Goal: Task Accomplishment & Management: Use online tool/utility

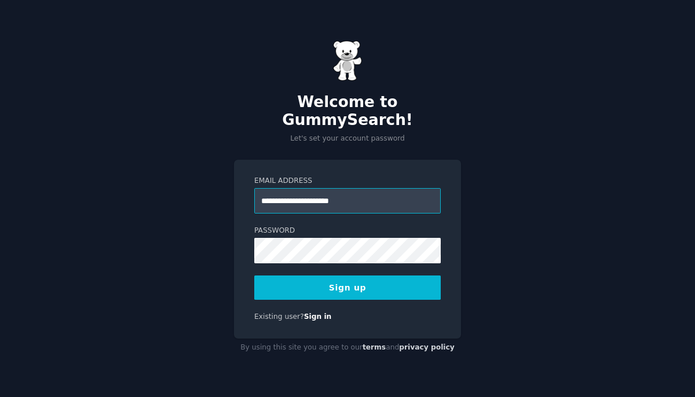
type input "**********"
click at [171, 193] on div "**********" at bounding box center [347, 198] width 695 height 397
click at [315, 276] on button "Sign up" at bounding box center [347, 288] width 186 height 24
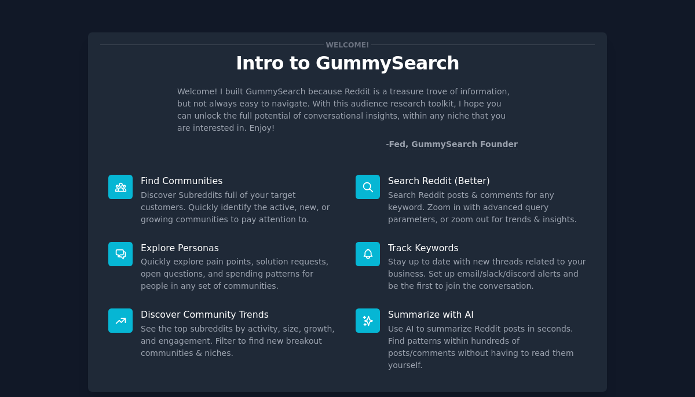
scroll to position [56, 0]
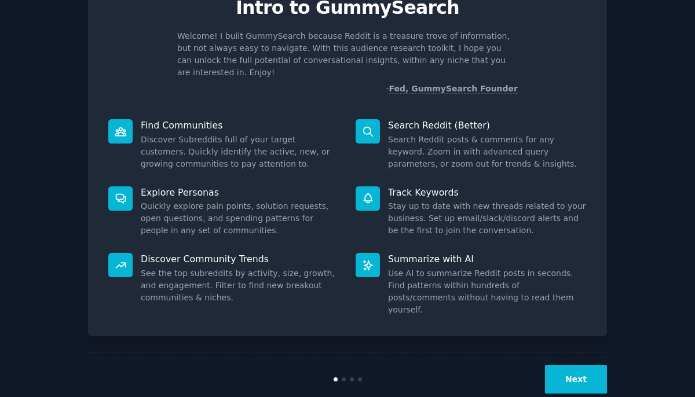
click at [584, 365] on button "Next" at bounding box center [576, 379] width 62 height 28
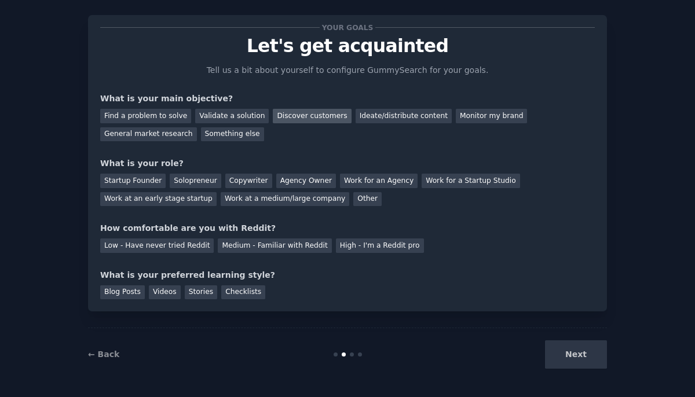
click at [279, 120] on div "Discover customers" at bounding box center [312, 116] width 78 height 14
click at [215, 178] on div "Startup Founder Solopreneur Copywriter Agency Owner Work for an Agency Work for…" at bounding box center [347, 188] width 494 height 36
click at [200, 178] on div "Solopreneur" at bounding box center [195, 181] width 51 height 14
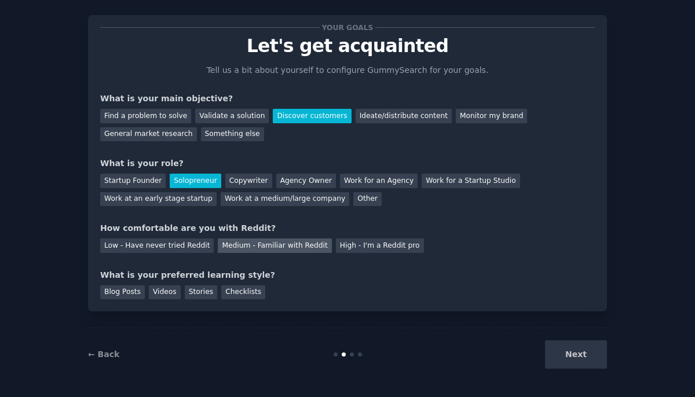
click at [262, 245] on div "Medium - Familiar with Reddit" at bounding box center [274, 246] width 113 height 14
click at [566, 360] on div "Next" at bounding box center [520, 354] width 173 height 28
click at [121, 292] on div "Blog Posts" at bounding box center [122, 292] width 45 height 14
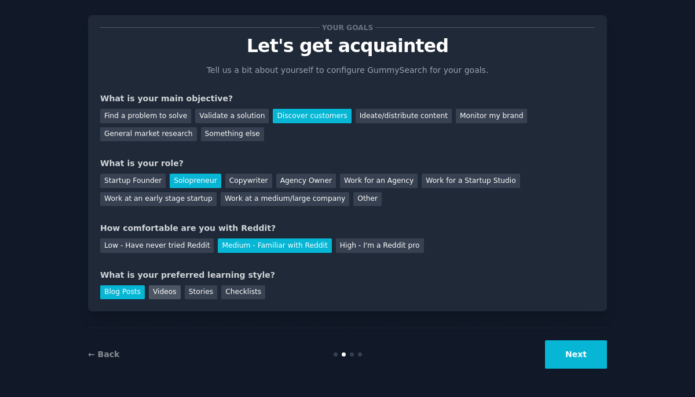
click at [167, 290] on div "Videos" at bounding box center [165, 292] width 32 height 14
click at [561, 364] on button "Next" at bounding box center [576, 354] width 62 height 28
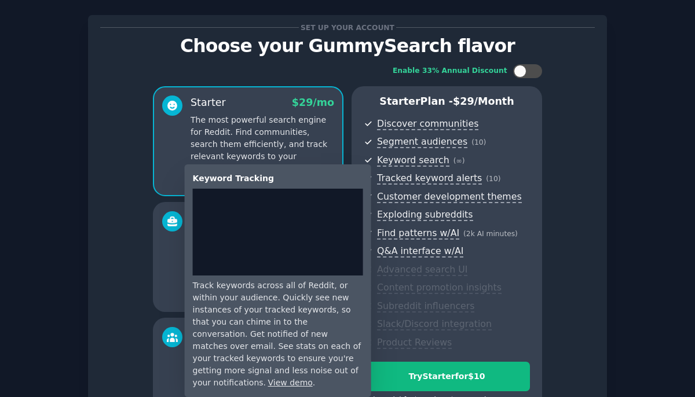
scroll to position [158, 0]
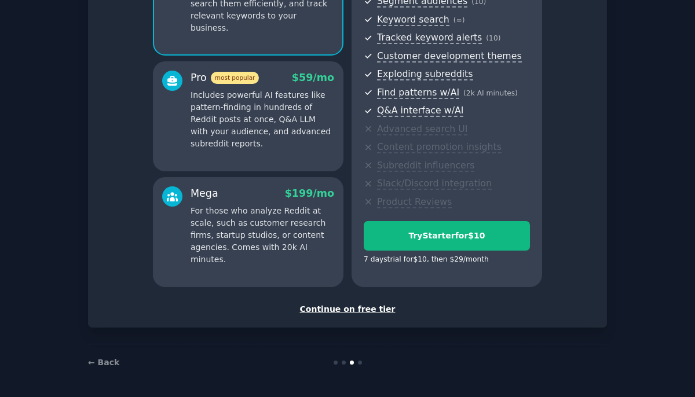
click at [378, 309] on div "Continue on free tier" at bounding box center [347, 309] width 494 height 12
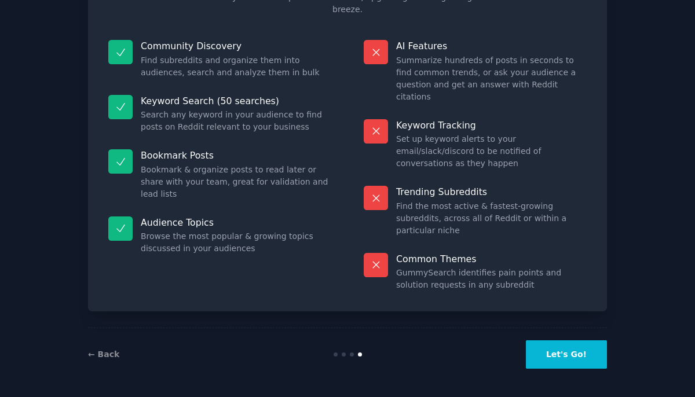
scroll to position [54, 0]
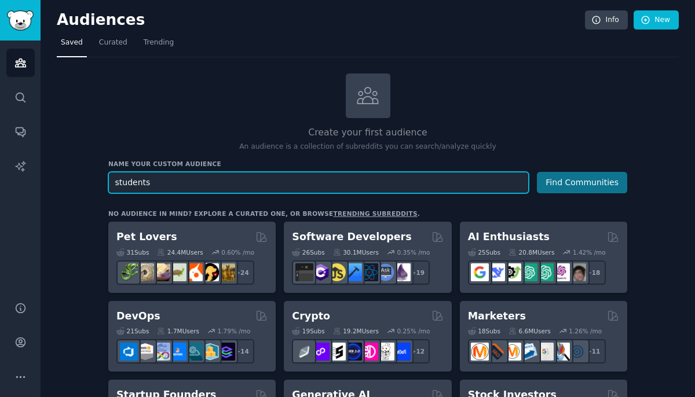
type input "students"
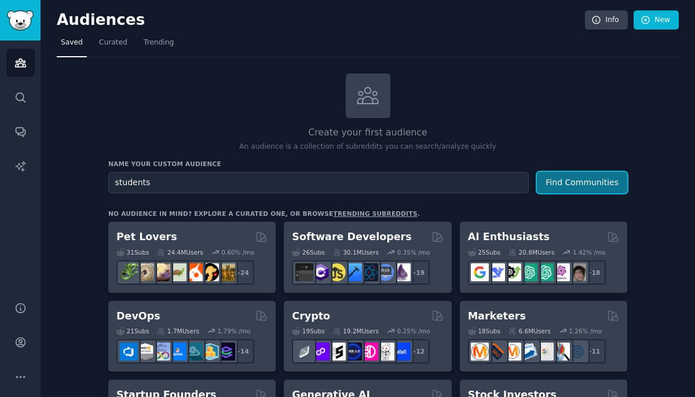
click at [576, 186] on button "Find Communities" at bounding box center [582, 182] width 90 height 21
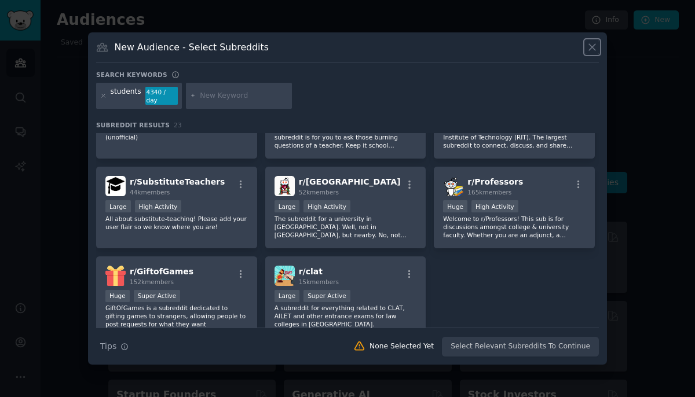
scroll to position [508, 0]
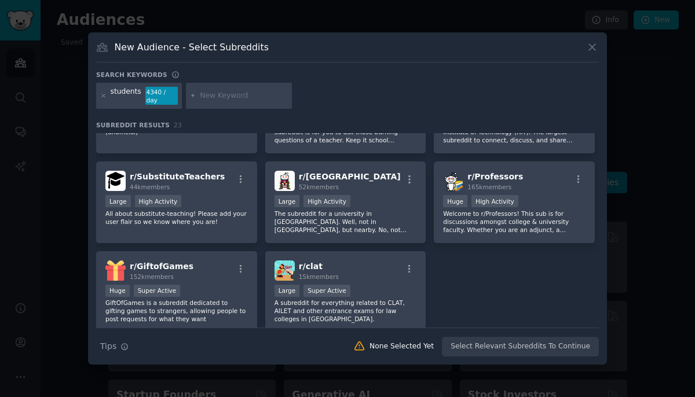
click at [225, 93] on input "text" at bounding box center [244, 96] width 88 height 10
type input "college"
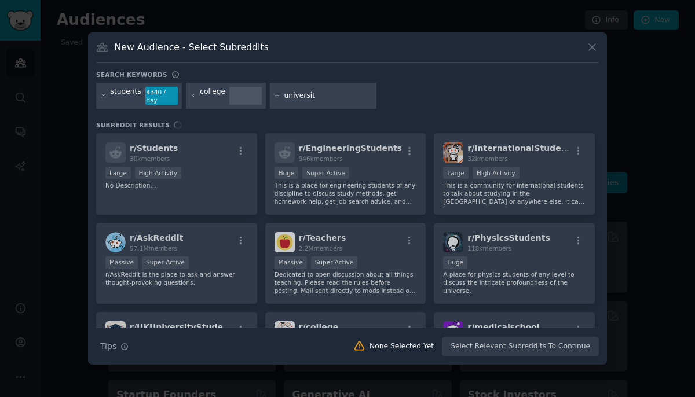
type input "university"
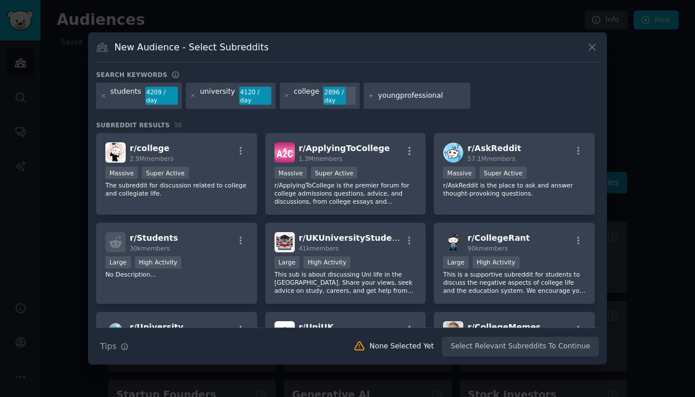
type input "youngprofessionals"
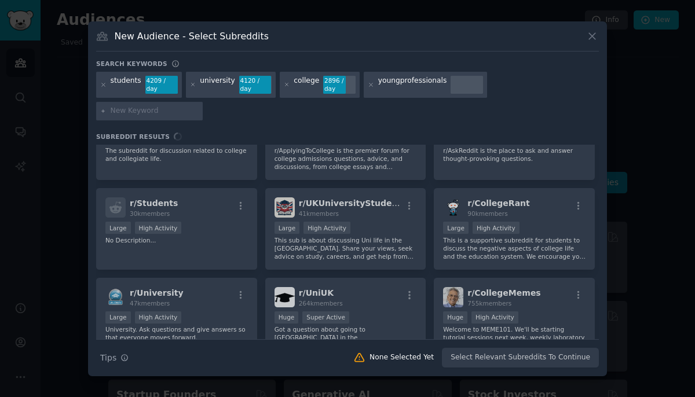
scroll to position [54, 0]
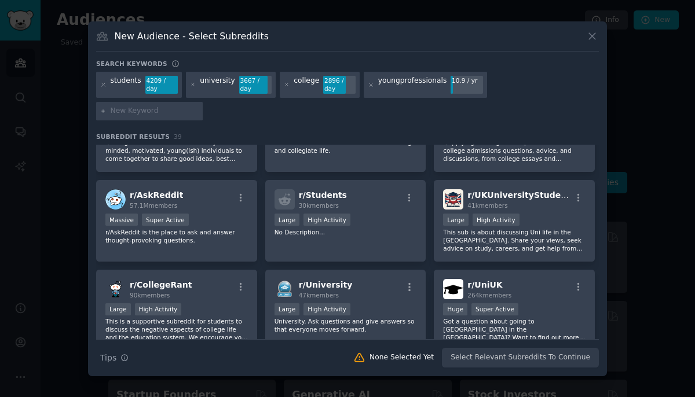
click at [350, 251] on div "r/ YoungProfessionals 722 members Small r/YoungProfessionals is a community for…" at bounding box center [347, 266] width 503 height 350
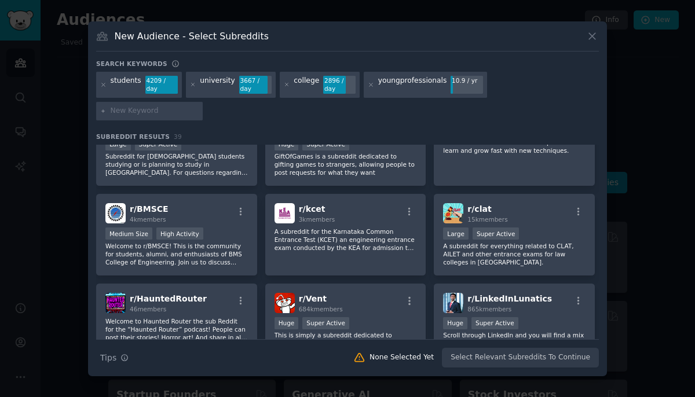
scroll to position [992, 0]
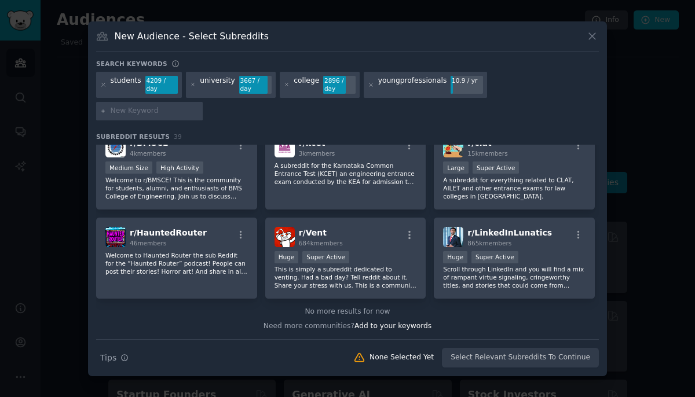
click at [199, 106] on input "text" at bounding box center [155, 111] width 88 height 10
type input "linkedin"
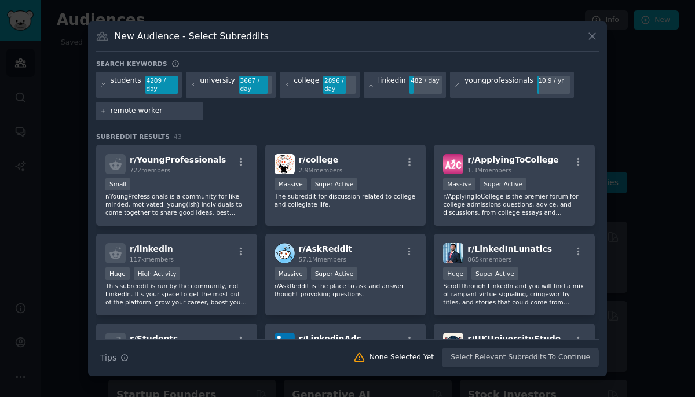
type input "remote workers"
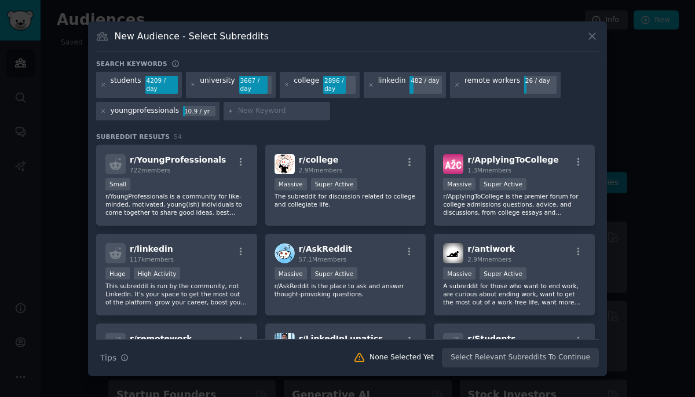
click at [515, 360] on div "Search Tips Tips None Selected Yet Select Relevant Subreddits To Continue" at bounding box center [347, 353] width 503 height 29
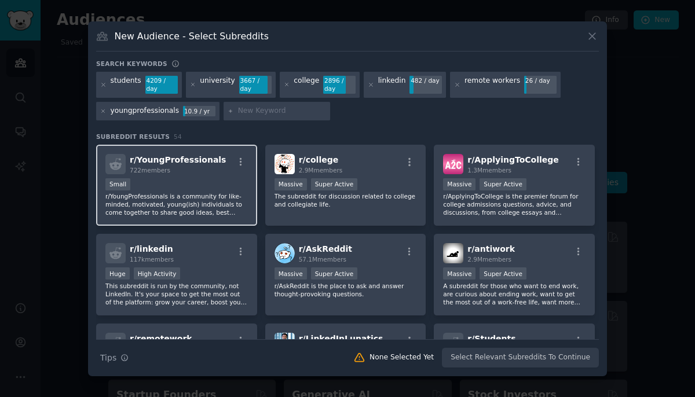
click at [193, 179] on div "Small" at bounding box center [176, 185] width 142 height 14
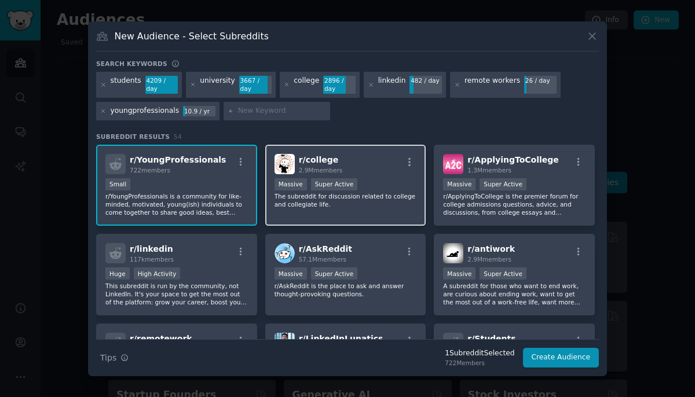
click at [320, 197] on p "The subreddit for discussion related to college and collegiate life." at bounding box center [345, 200] width 142 height 16
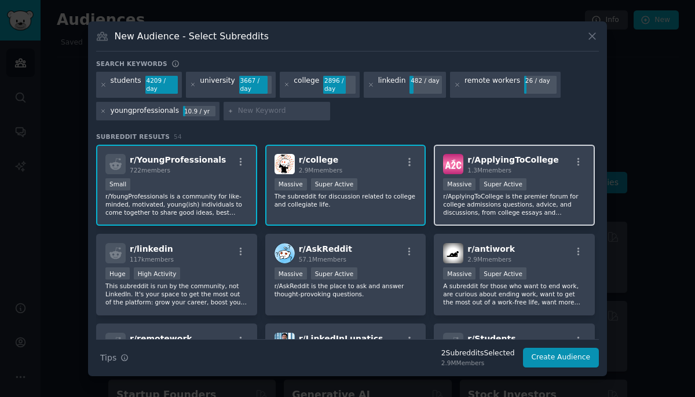
click at [455, 200] on p "r/ApplyingToCollege is the premier forum for college admissions questions, advi…" at bounding box center [514, 204] width 142 height 24
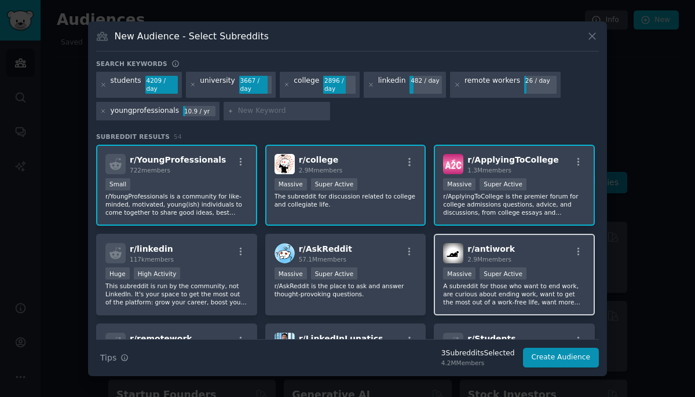
click at [477, 266] on div "r/ antiwork 2.9M members >= 95th percentile for submissions / day Massive Super…" at bounding box center [514, 275] width 161 height 82
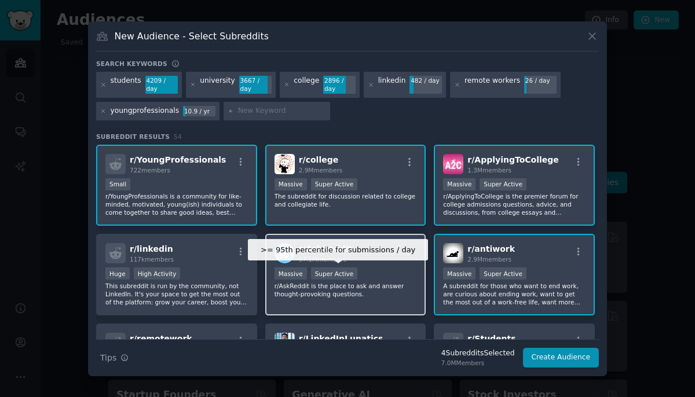
click at [345, 268] on div "Super Active" at bounding box center [334, 274] width 47 height 12
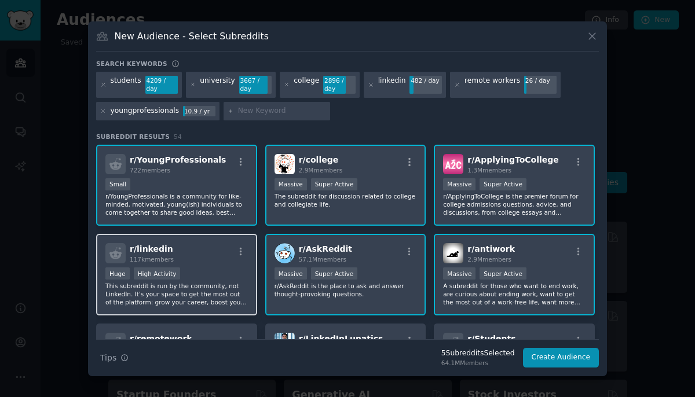
click at [215, 263] on div "r/ linkedin 117k members" at bounding box center [176, 253] width 142 height 20
click at [307, 262] on span "57.1M members" at bounding box center [322, 259] width 47 height 7
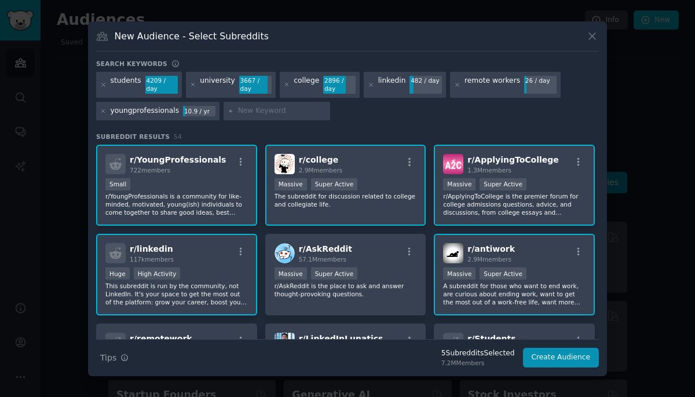
click at [467, 260] on span "2.9M members" at bounding box center [489, 259] width 44 height 7
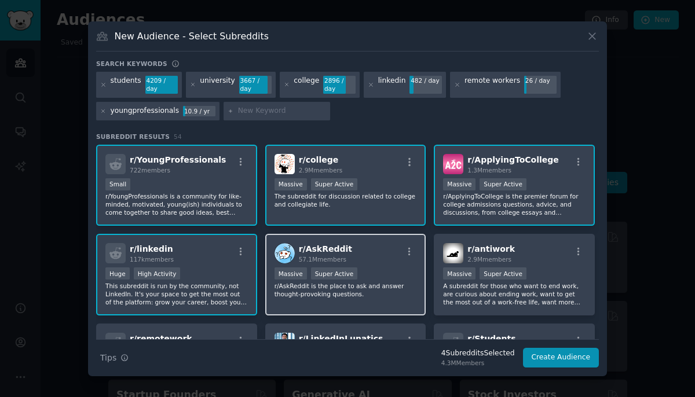
click at [378, 279] on div ">= 95th percentile for submissions / day Massive Super Active" at bounding box center [345, 275] width 142 height 14
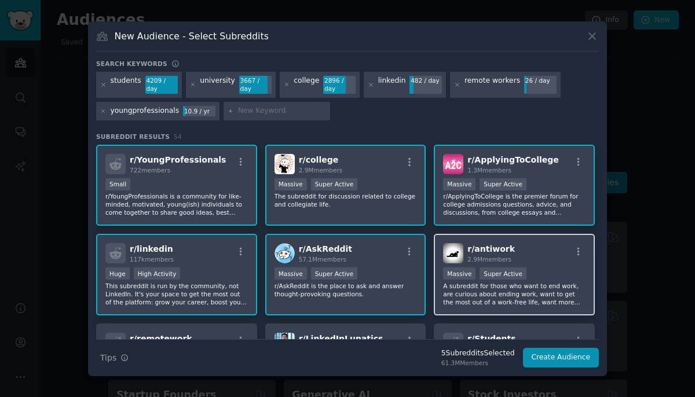
click at [534, 277] on div ">= 95th percentile for submissions / day Massive Super Active" at bounding box center [514, 275] width 142 height 14
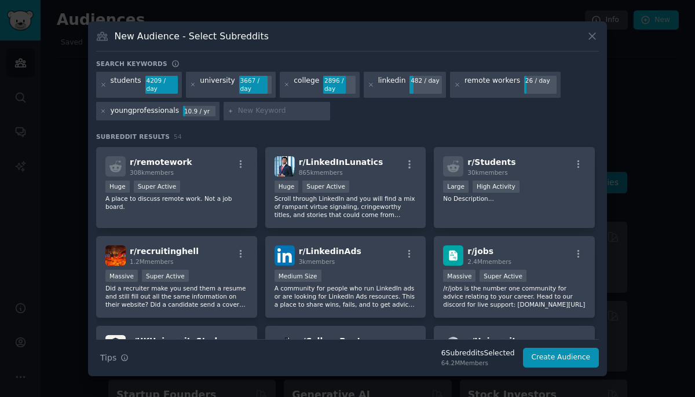
scroll to position [176, 0]
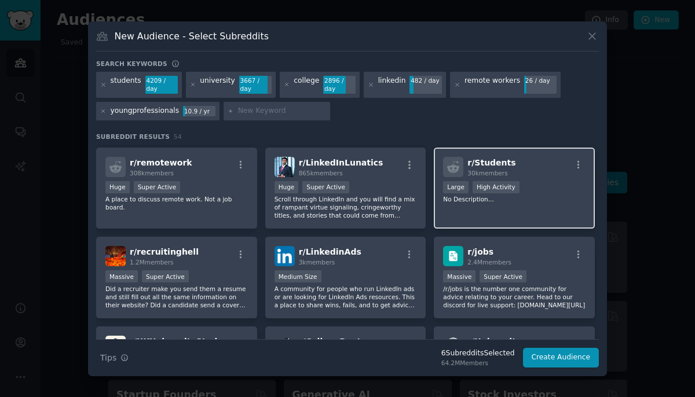
click at [507, 207] on div "r/ Students 30k members Large High Activity No Description..." at bounding box center [514, 189] width 161 height 82
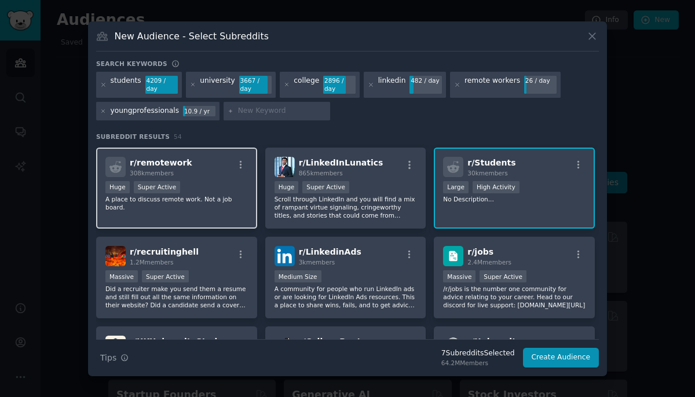
click at [174, 175] on div "308k members" at bounding box center [161, 173] width 63 height 8
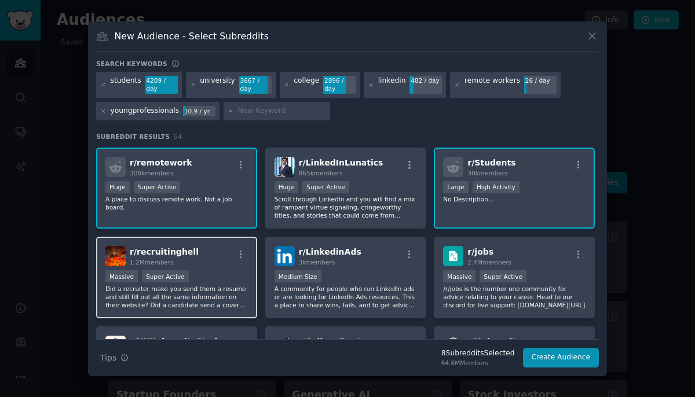
click at [180, 265] on div "1.2M members" at bounding box center [164, 262] width 69 height 8
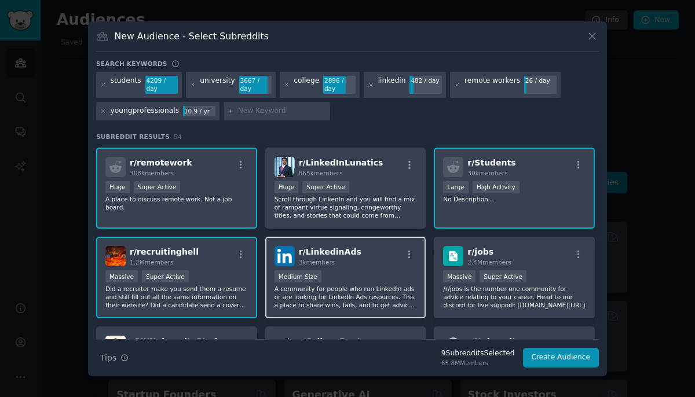
click at [345, 265] on div "3k members" at bounding box center [330, 262] width 63 height 8
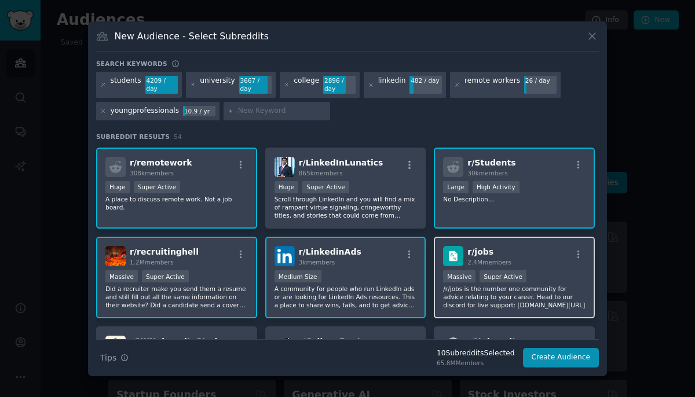
click at [474, 275] on div "1,000,000+ members Massive Super Active" at bounding box center [514, 277] width 142 height 14
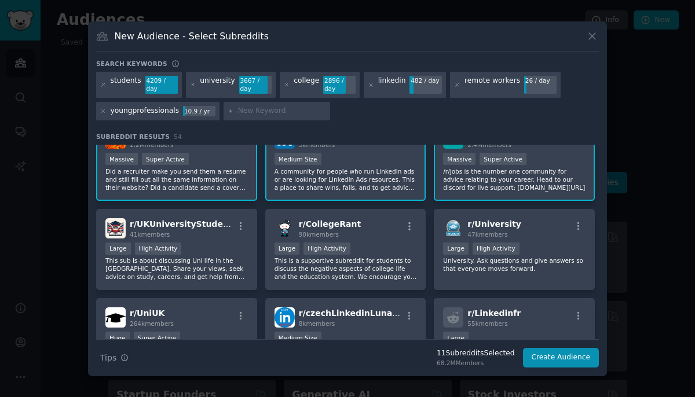
scroll to position [292, 0]
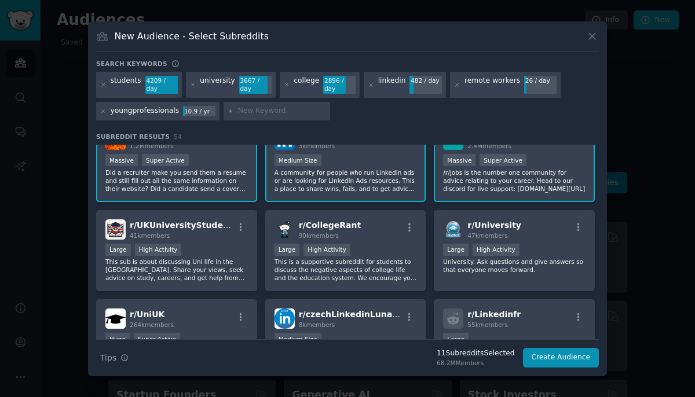
click at [474, 275] on div "r/ University 47k members Large High Activity University. Ask questions and giv…" at bounding box center [514, 251] width 161 height 82
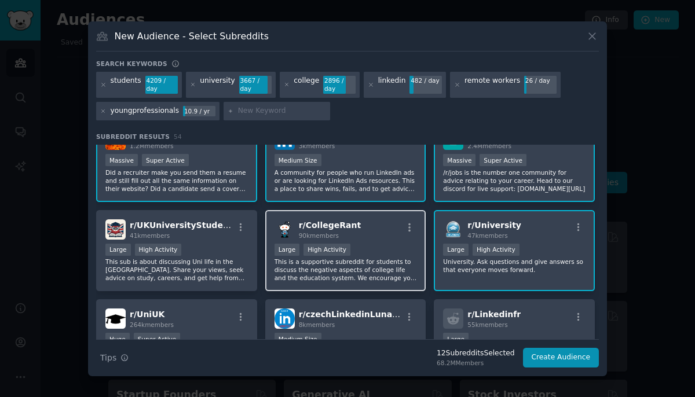
click at [323, 256] on div "Large High Activity" at bounding box center [345, 251] width 142 height 14
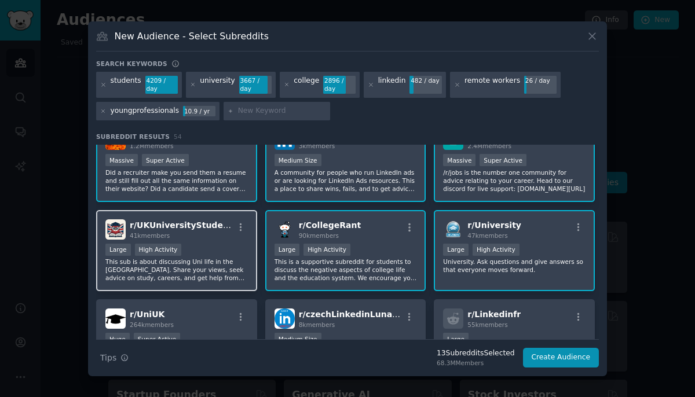
click at [163, 253] on div "High Activity" at bounding box center [158, 250] width 47 height 12
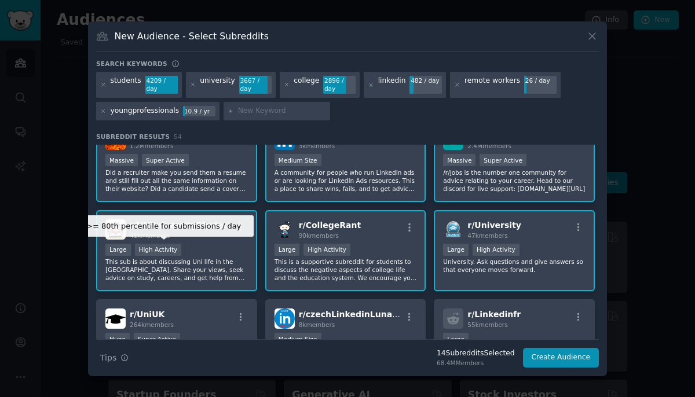
scroll to position [393, 0]
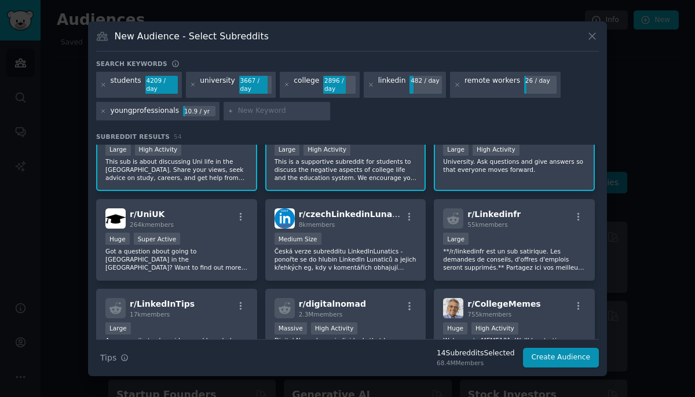
click at [163, 253] on p "Got a question about going to [GEOGRAPHIC_DATA] in the [GEOGRAPHIC_DATA]? Want …" at bounding box center [176, 259] width 142 height 24
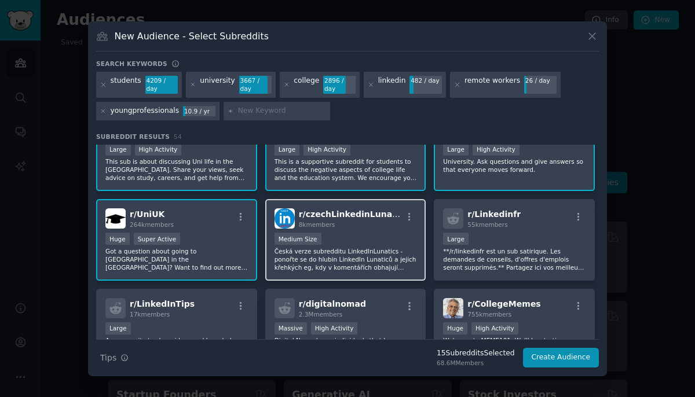
click at [292, 251] on p "Česká verze subredditu LinkedInLunatics - ponořte se do hlubin LinkedIn Lunatic…" at bounding box center [345, 259] width 142 height 24
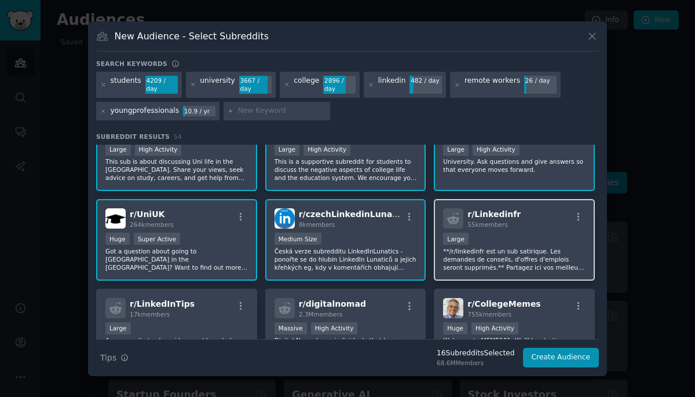
click at [521, 222] on div "r/ Linkedinfr 55k members" at bounding box center [514, 218] width 142 height 20
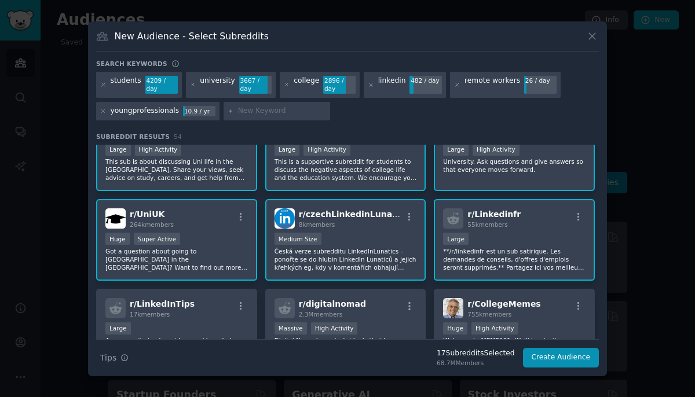
scroll to position [441, 0]
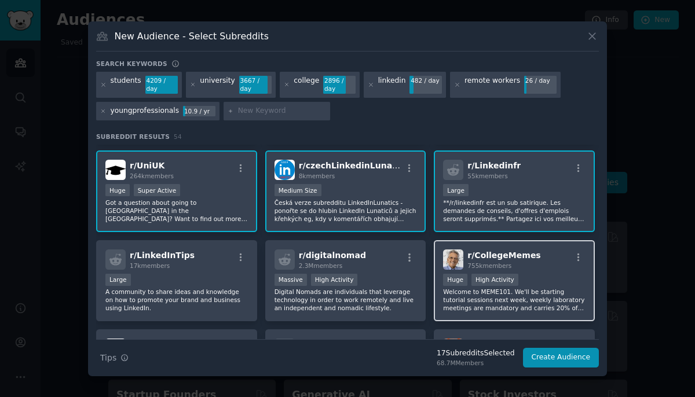
click at [502, 281] on div "High Activity" at bounding box center [494, 280] width 47 height 12
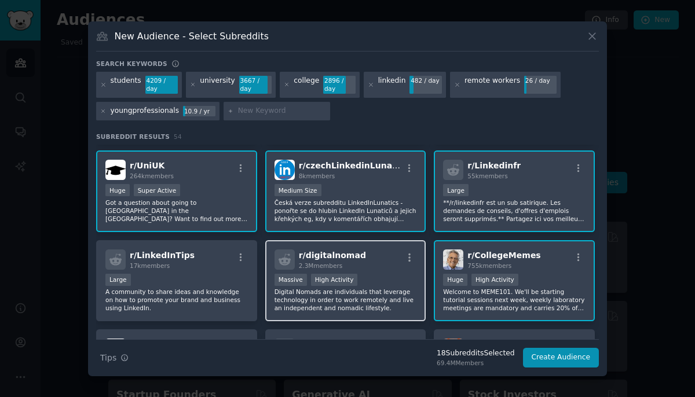
click at [347, 265] on div "2.3M members" at bounding box center [332, 266] width 67 height 8
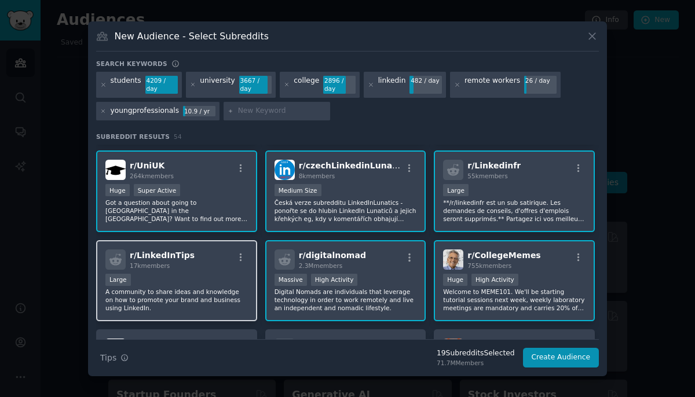
click at [207, 270] on div "r/ LinkedInTips 17k members Large A community to share ideas and knowledge on h…" at bounding box center [176, 281] width 161 height 82
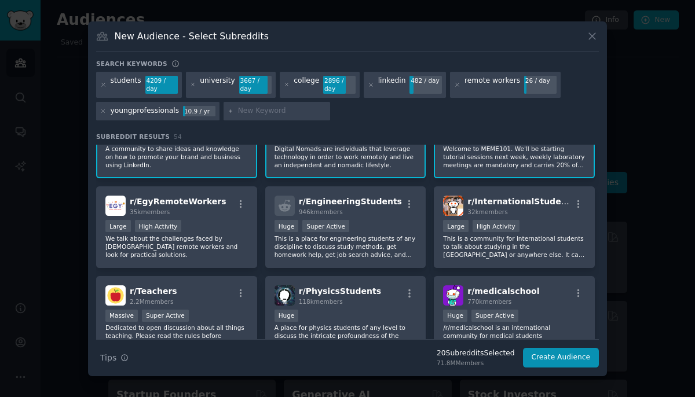
scroll to position [608, 0]
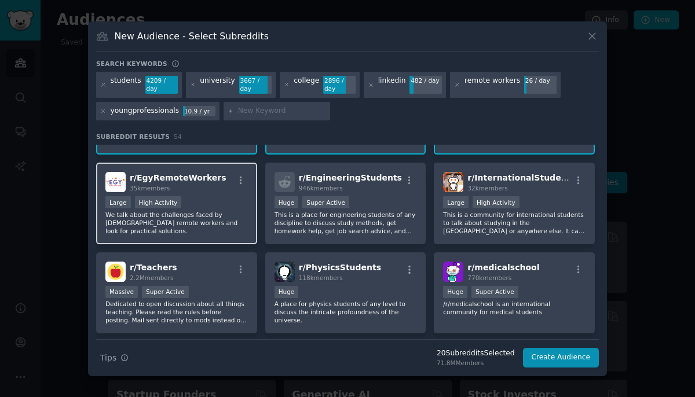
click at [197, 196] on div "Large High Activity" at bounding box center [176, 203] width 142 height 14
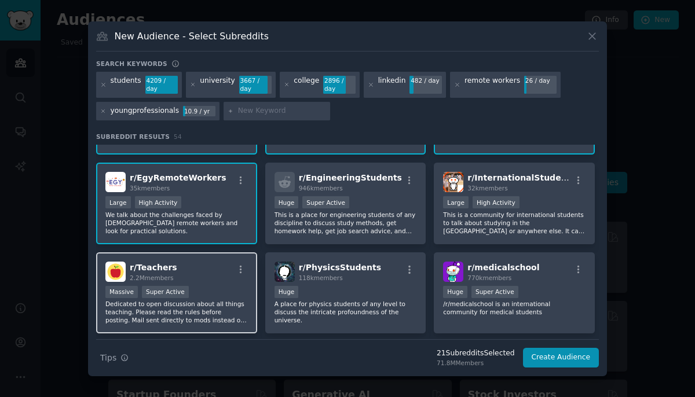
click at [195, 282] on div "r/ Teachers 2.2M members Massive Super Active Dedicated to open discussion abou…" at bounding box center [176, 293] width 161 height 82
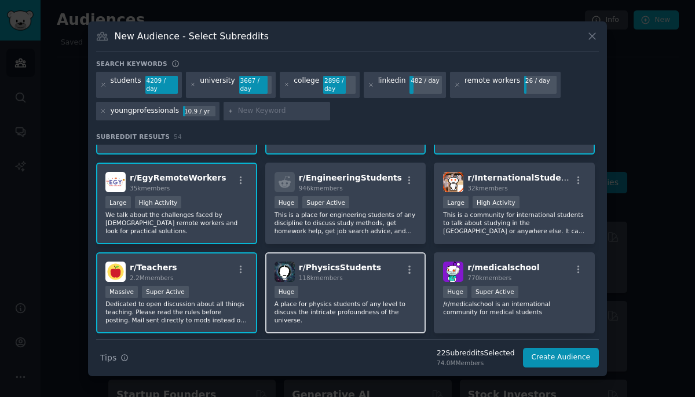
click at [321, 275] on span "118k members" at bounding box center [321, 277] width 44 height 7
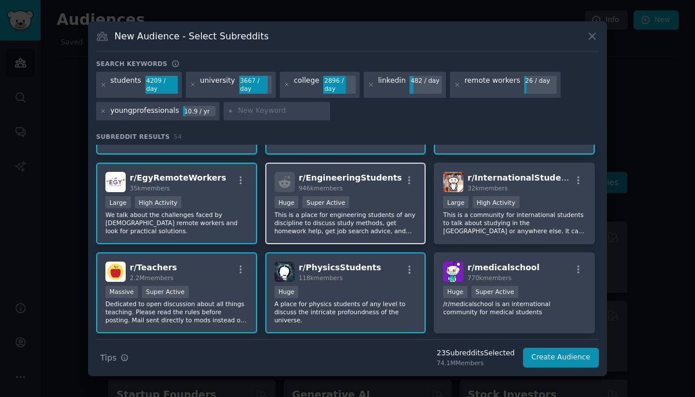
click at [323, 214] on p "This is a place for engineering students of any discipline to discuss study met…" at bounding box center [345, 223] width 142 height 24
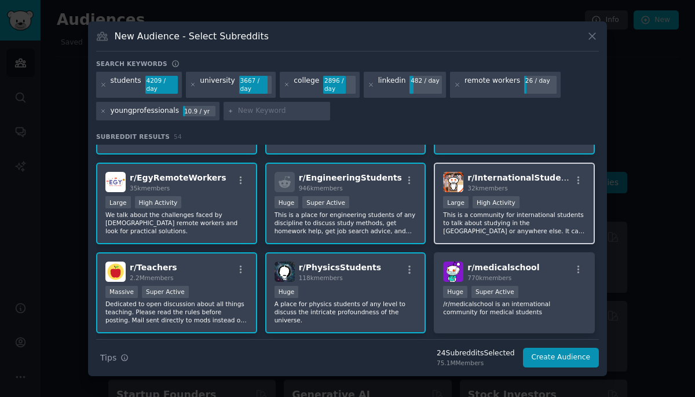
click at [439, 202] on div "r/ InternationalStudents 32k members Large High Activity This is a community fo…" at bounding box center [514, 204] width 161 height 82
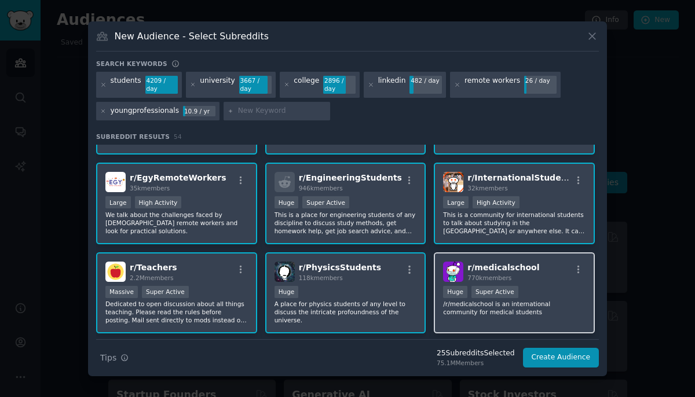
click at [441, 292] on div "r/ medicalschool 770k members Huge Super Active /r/medicalschool is an internat…" at bounding box center [514, 293] width 161 height 82
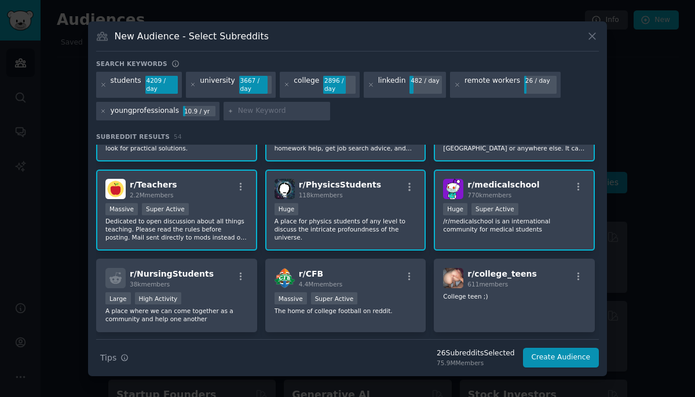
scroll to position [723, 0]
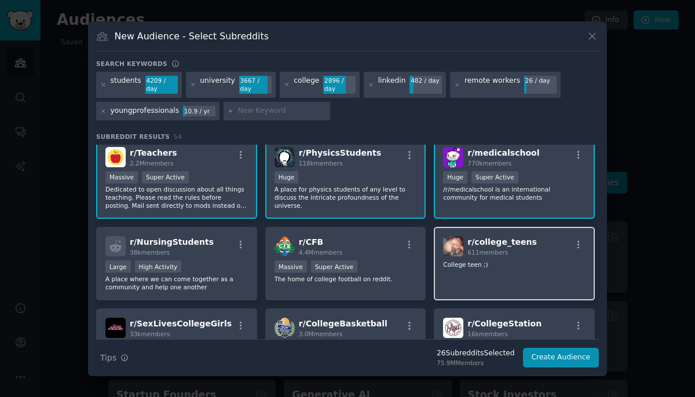
click at [469, 272] on div "r/ college_teens 611 members College teen ;)" at bounding box center [514, 264] width 161 height 74
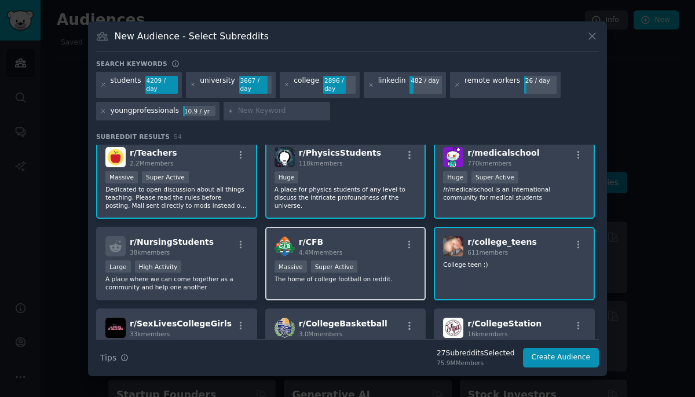
click at [357, 281] on p "The home of college football on reddit." at bounding box center [345, 279] width 142 height 8
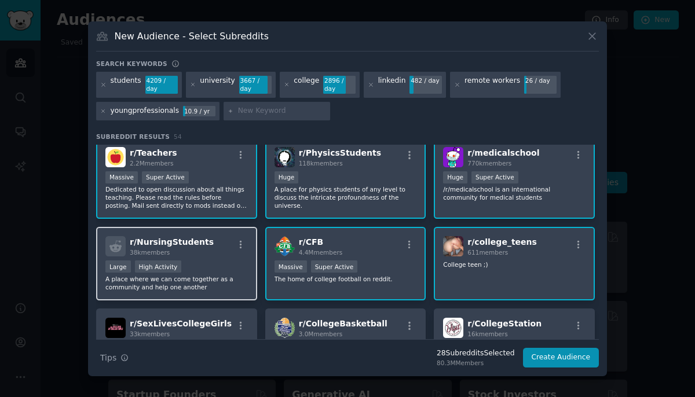
click at [227, 280] on p "A place where we can come together as a community and help one another" at bounding box center [176, 283] width 142 height 16
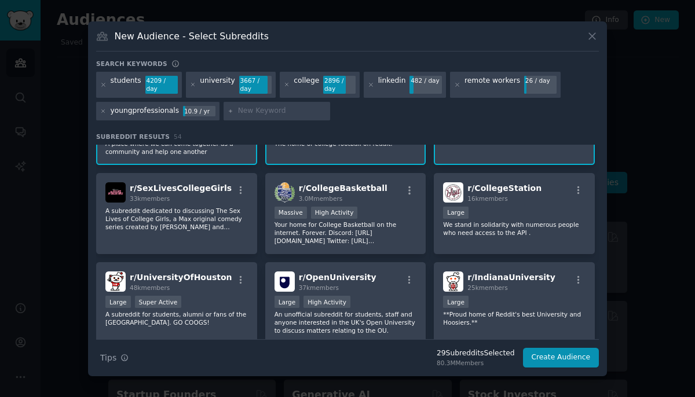
scroll to position [881, 0]
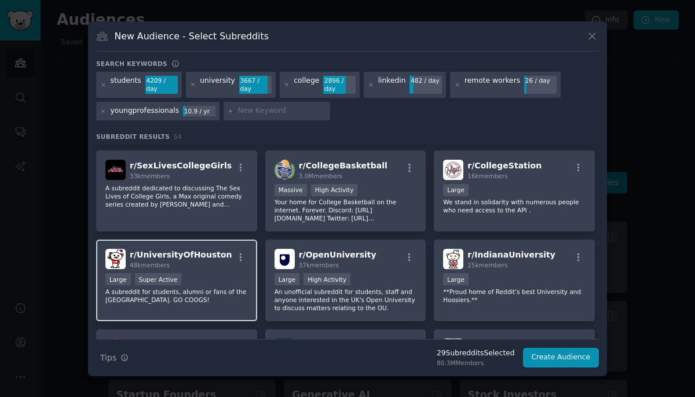
click at [207, 257] on span "r/ UniversityOfHouston" at bounding box center [181, 254] width 102 height 9
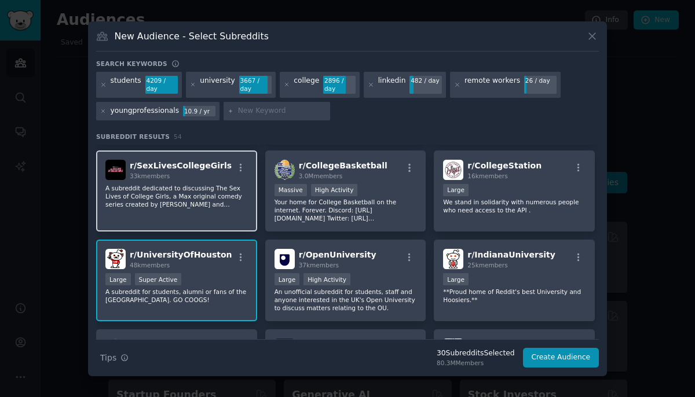
click at [207, 172] on div "33k members" at bounding box center [181, 176] width 102 height 8
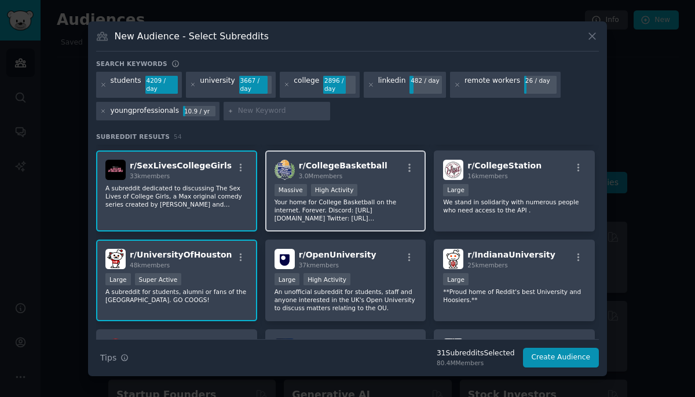
click at [369, 167] on span "r/ CollegeBasketball" at bounding box center [343, 165] width 89 height 9
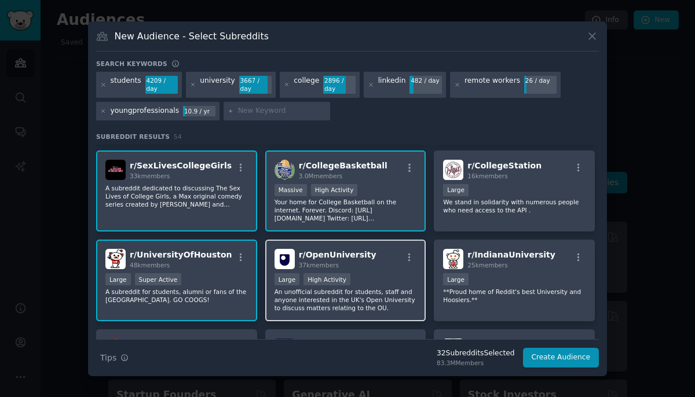
click at [360, 263] on div "37k members" at bounding box center [338, 265] width 78 height 8
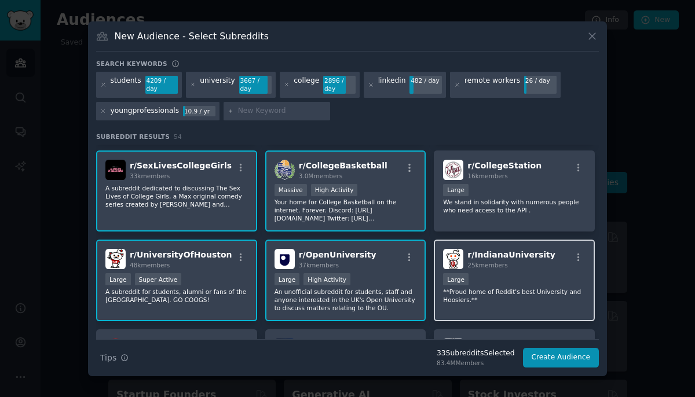
click at [467, 255] on span "r/ IndianaUniversity" at bounding box center [511, 254] width 88 height 9
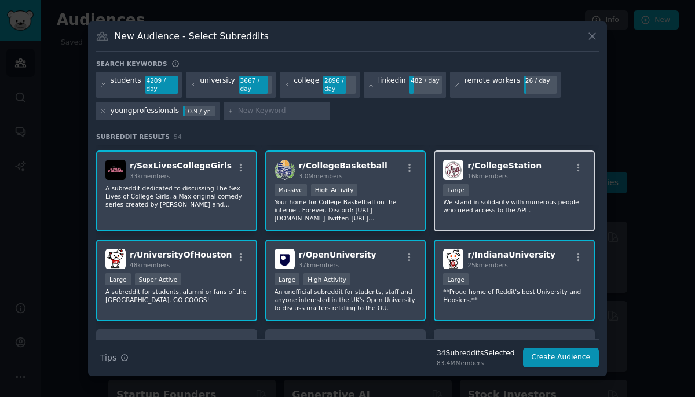
click at [471, 164] on span "r/ CollegeStation" at bounding box center [504, 165] width 74 height 9
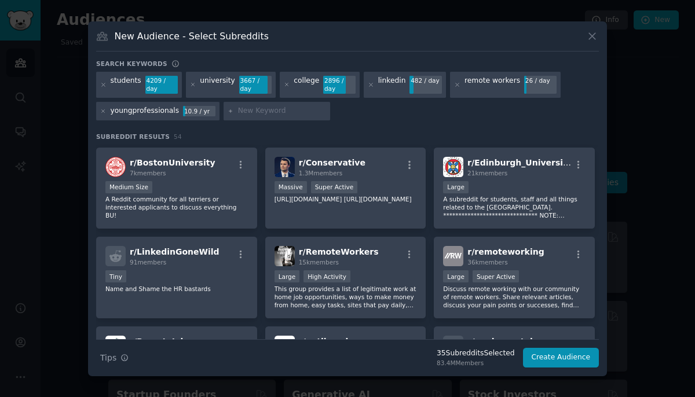
scroll to position [1064, 0]
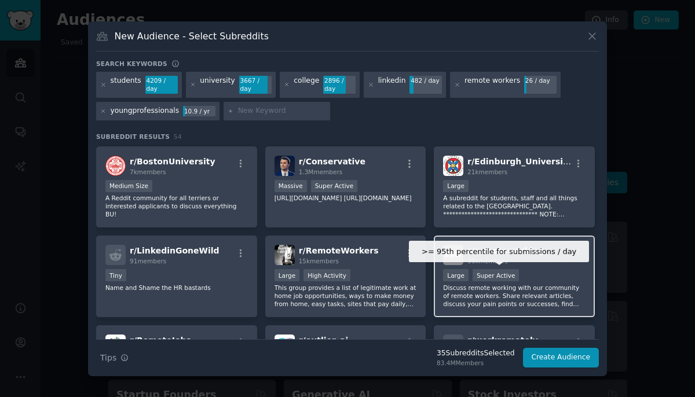
click at [492, 281] on div "Super Active" at bounding box center [495, 275] width 47 height 12
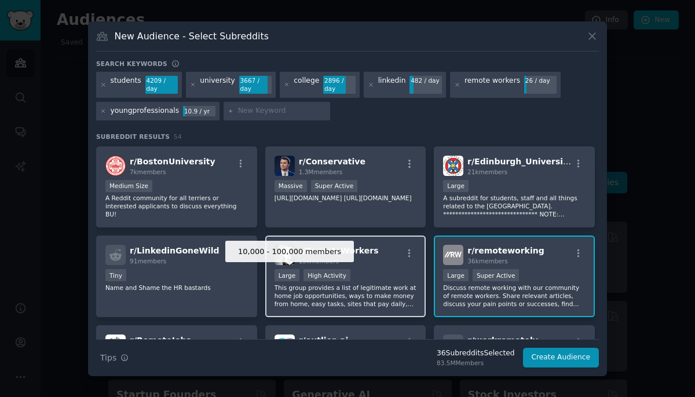
click at [296, 281] on div "Large" at bounding box center [286, 275] width 25 height 12
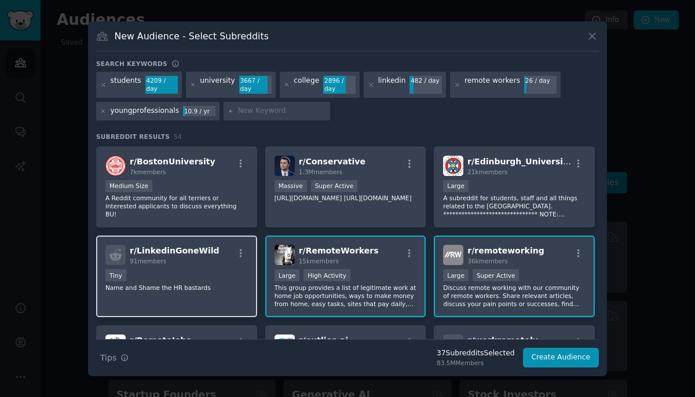
click at [182, 274] on div "Tiny" at bounding box center [176, 276] width 142 height 14
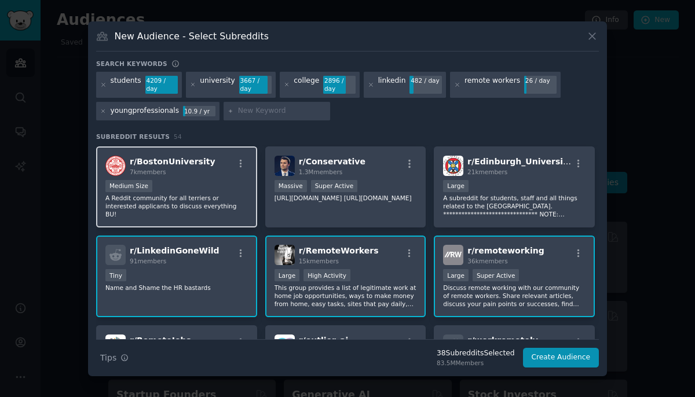
click at [182, 198] on p "A Reddit community for all terriers or interested applicants to discuss everyth…" at bounding box center [176, 206] width 142 height 24
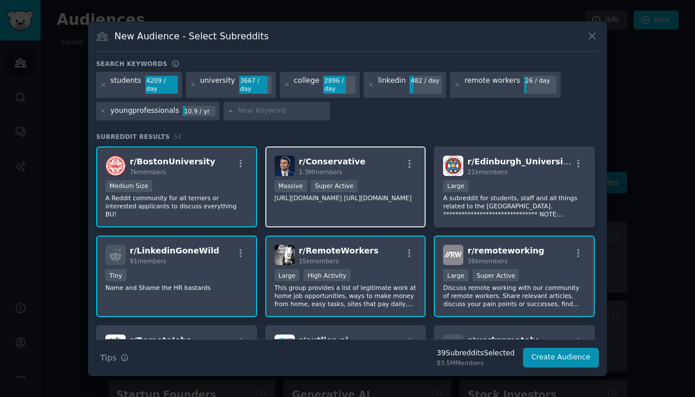
click at [338, 191] on div "Super Active" at bounding box center [334, 186] width 47 height 12
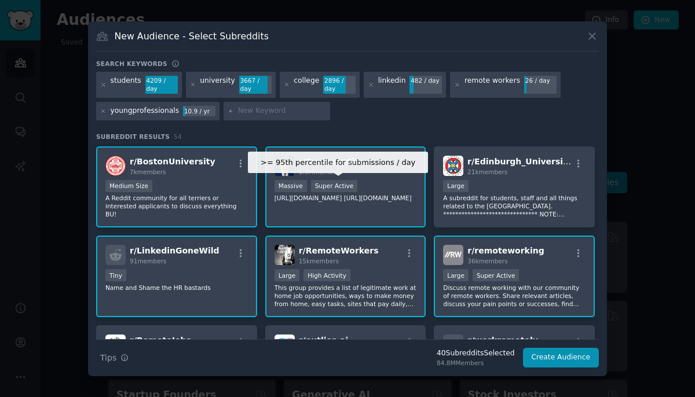
click at [338, 191] on div "Super Active" at bounding box center [334, 186] width 47 height 12
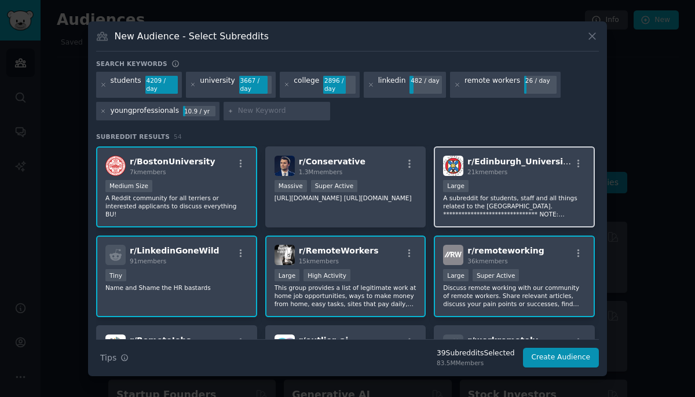
click at [496, 174] on span "21k members" at bounding box center [487, 171] width 40 height 7
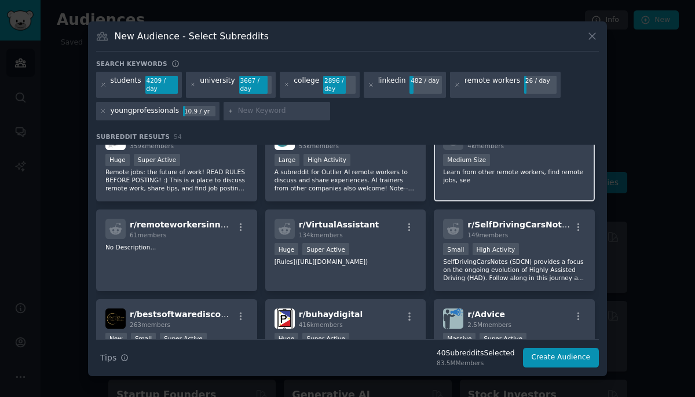
scroll to position [1274, 0]
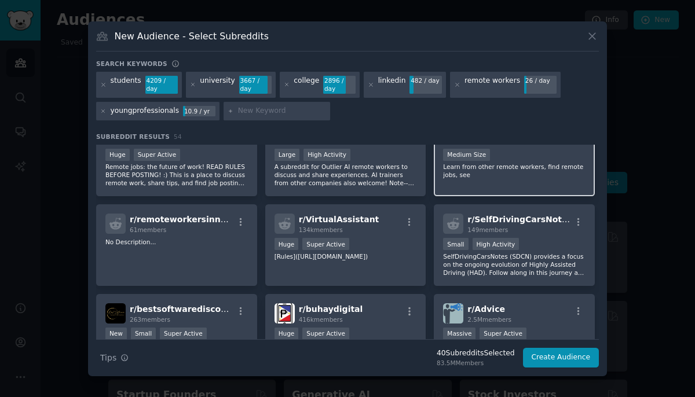
click at [492, 187] on div "r/ workremotely 4k members Medium Size Learn from other remote workers, find re…" at bounding box center [514, 156] width 161 height 82
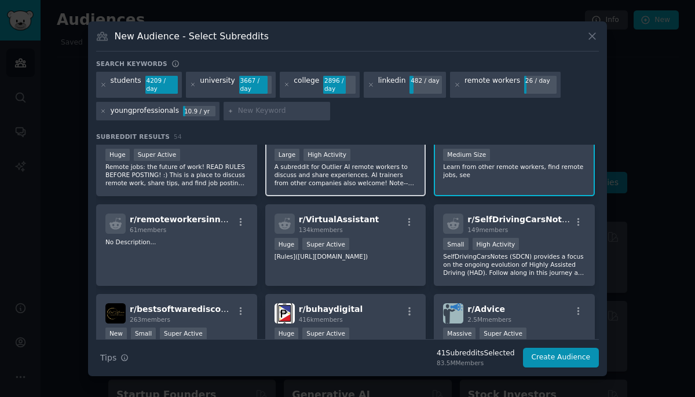
click at [345, 177] on p "A subreddit for Outlier AI remote workers to discuss and share experiences. AI …" at bounding box center [345, 175] width 142 height 24
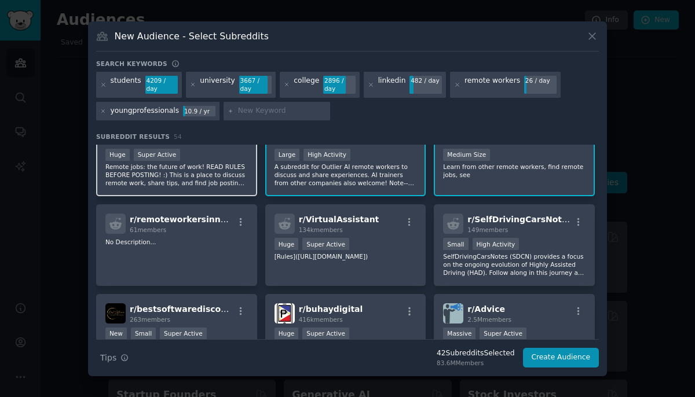
click at [188, 175] on p "Remote jobs: the future of work! READ RULES BEFORE POSTING! :) This is a place …" at bounding box center [176, 175] width 142 height 24
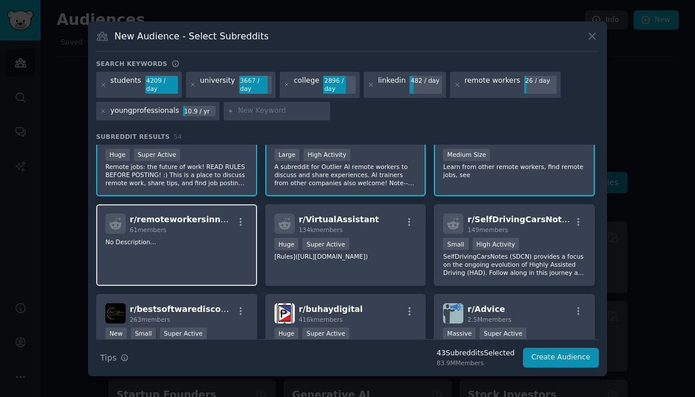
click at [193, 244] on p "No Description..." at bounding box center [176, 242] width 142 height 8
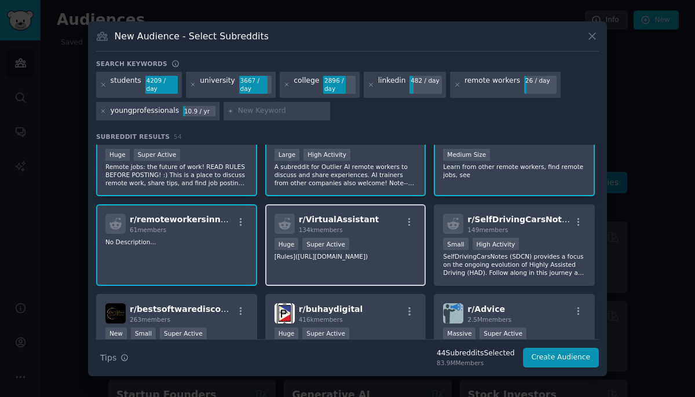
click at [372, 244] on div ">= 95th percentile for submissions / day Huge Super Active" at bounding box center [345, 245] width 142 height 14
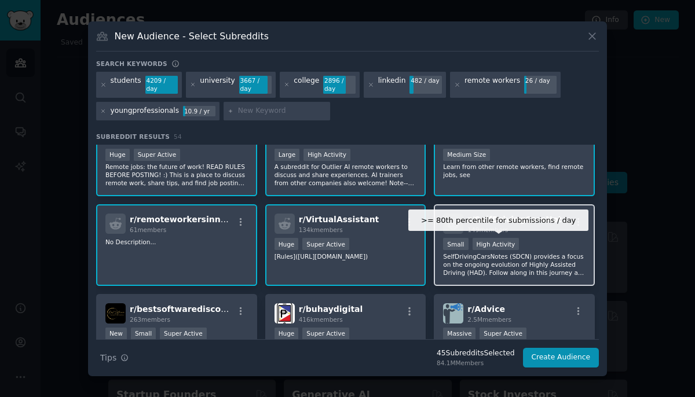
click at [494, 244] on div "High Activity" at bounding box center [495, 244] width 47 height 12
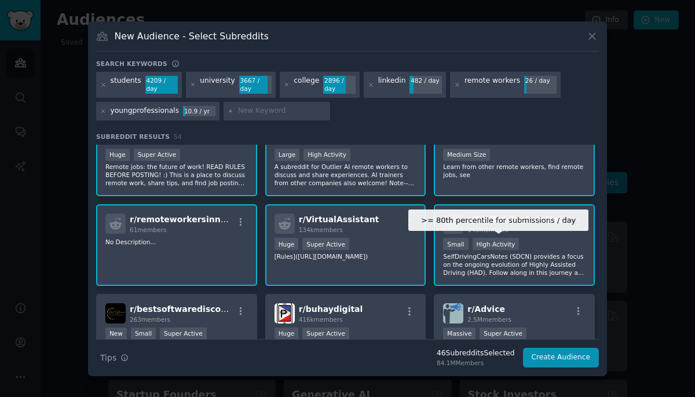
scroll to position [1355, 0]
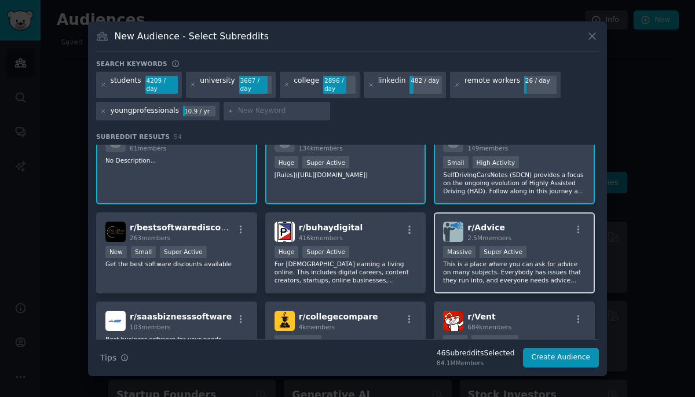
click at [487, 262] on p "This is a place where you can ask for advice on many subjects. Everybody has is…" at bounding box center [514, 272] width 142 height 24
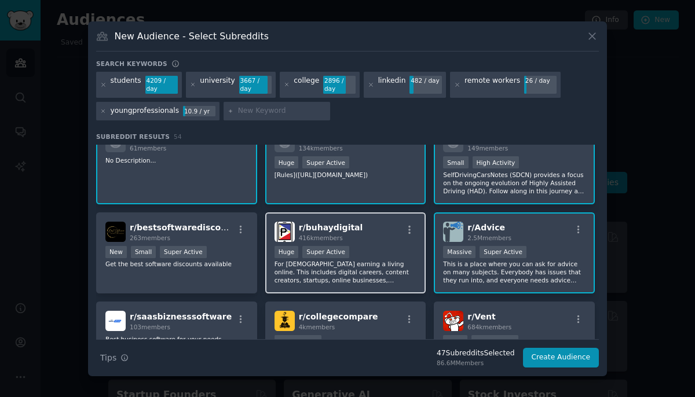
click at [325, 262] on p "For [DEMOGRAPHIC_DATA] earning a living online. This includes digital careers, …" at bounding box center [345, 272] width 142 height 24
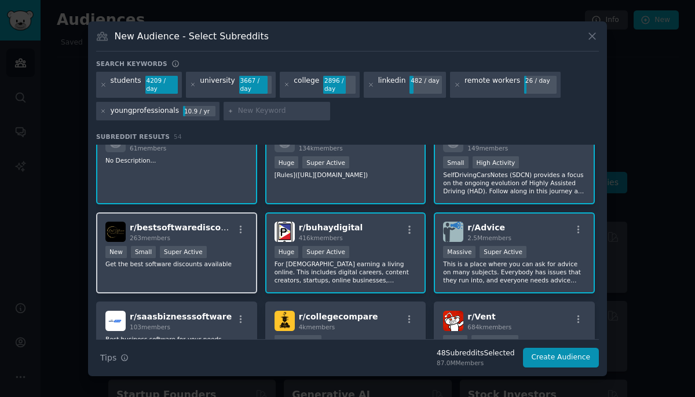
click at [204, 260] on p "Get the best software discounts available" at bounding box center [176, 264] width 142 height 8
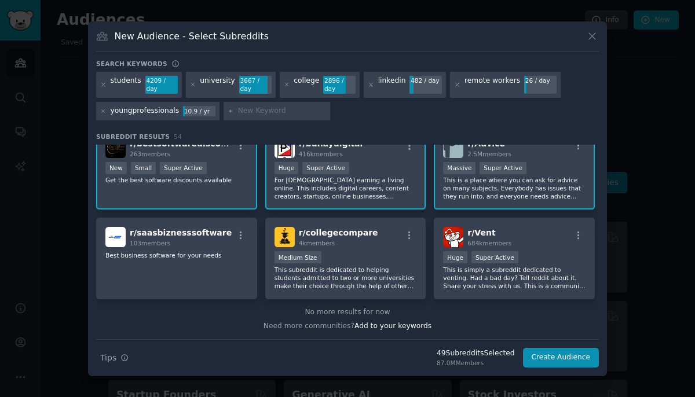
scroll to position [1436, 0]
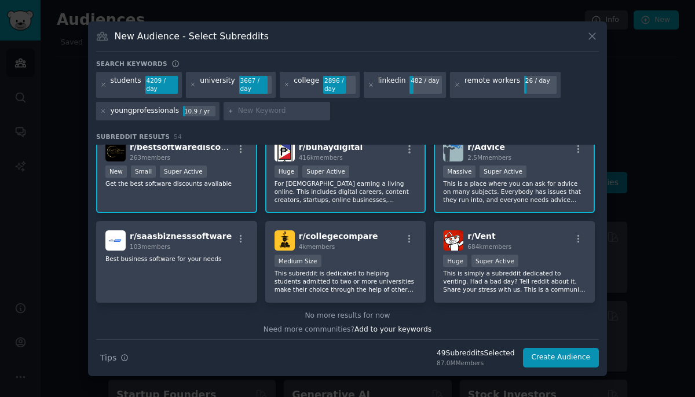
click at [474, 250] on span "684k members" at bounding box center [489, 246] width 44 height 7
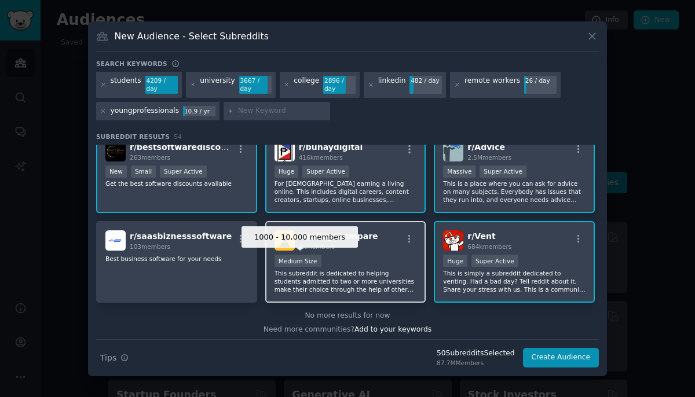
click at [300, 259] on div "Medium Size" at bounding box center [297, 261] width 47 height 12
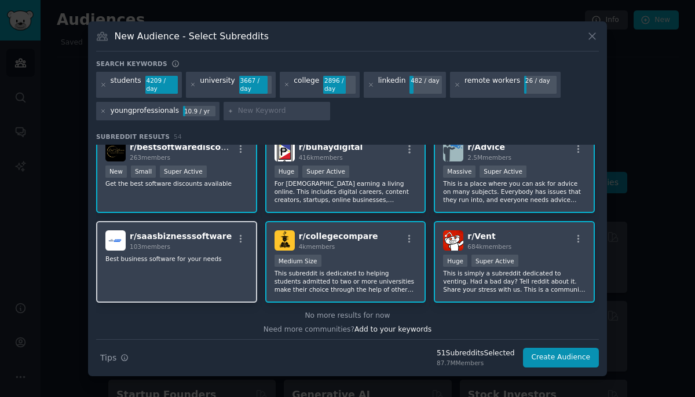
click at [210, 257] on p "Best business software for your needs" at bounding box center [176, 259] width 142 height 8
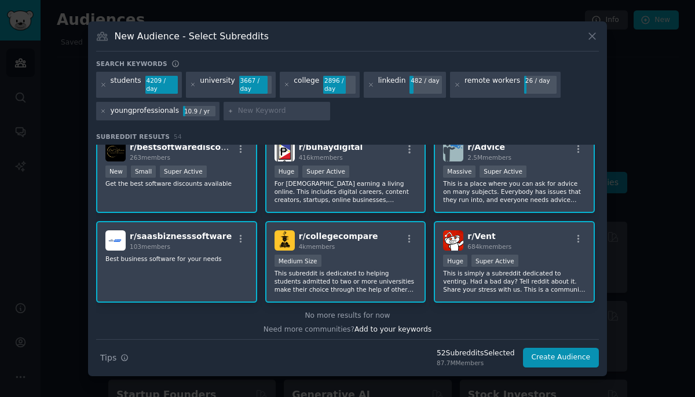
scroll to position [1394, 0]
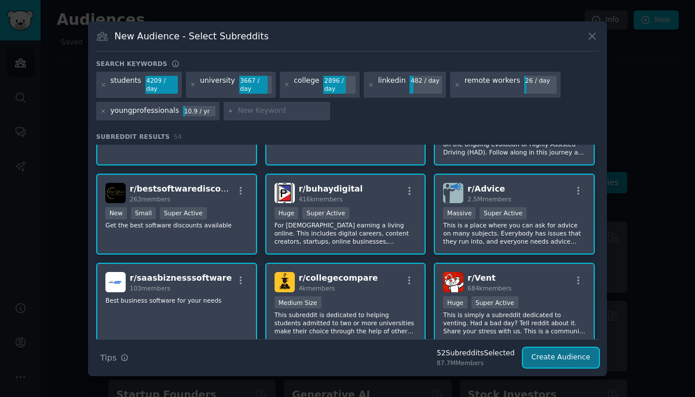
click at [564, 359] on button "Create Audience" at bounding box center [561, 358] width 76 height 20
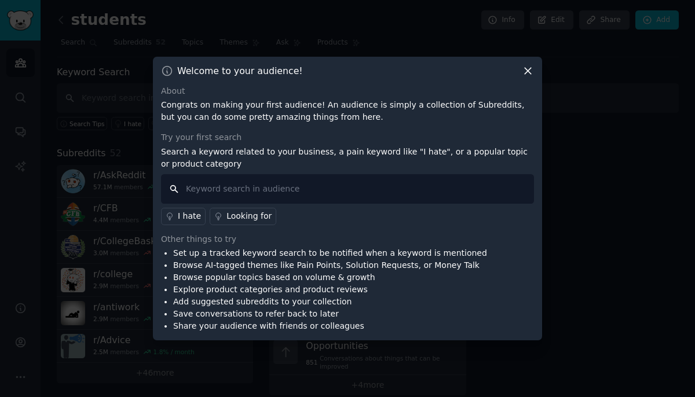
click at [273, 197] on input "text" at bounding box center [347, 189] width 373 height 30
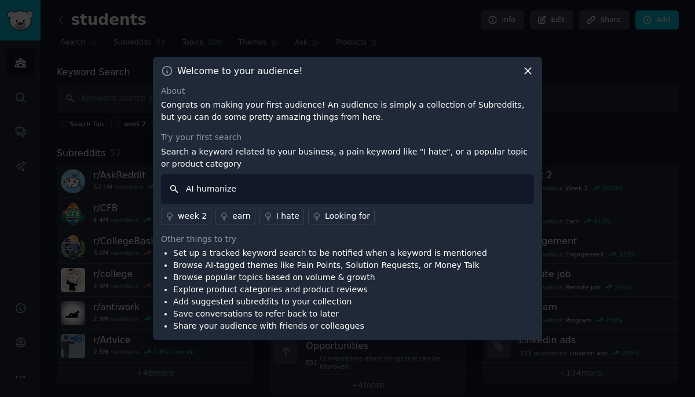
type input "AI humanizer"
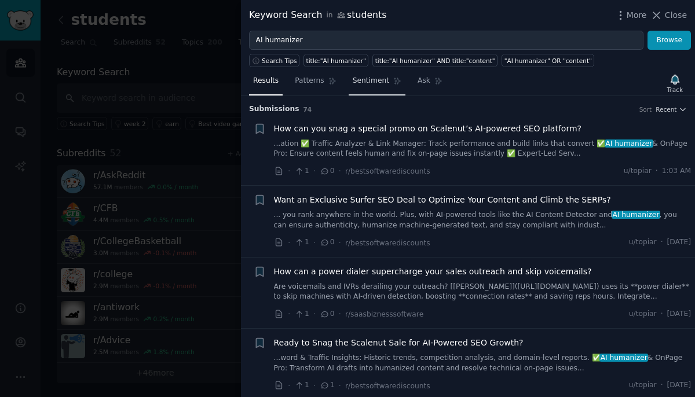
drag, startPoint x: 682, startPoint y: 16, endPoint x: 353, endPoint y: 75, distance: 334.1
click at [354, 75] on div "Keyword Search in students More Close AI humanizer Browse Search Tips title:"AI…" at bounding box center [468, 198] width 454 height 397
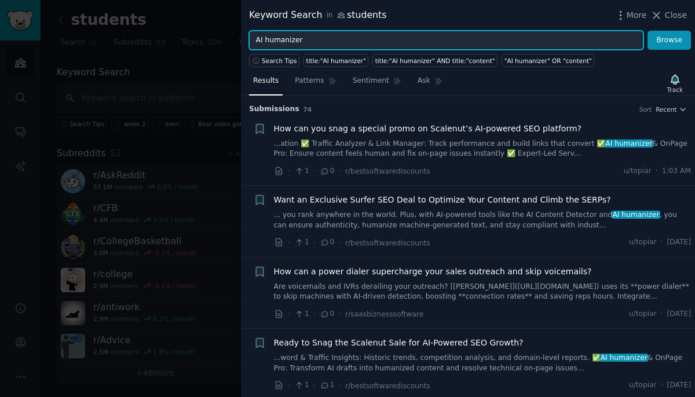
click at [433, 44] on input "AI humanizer" at bounding box center [446, 41] width 394 height 20
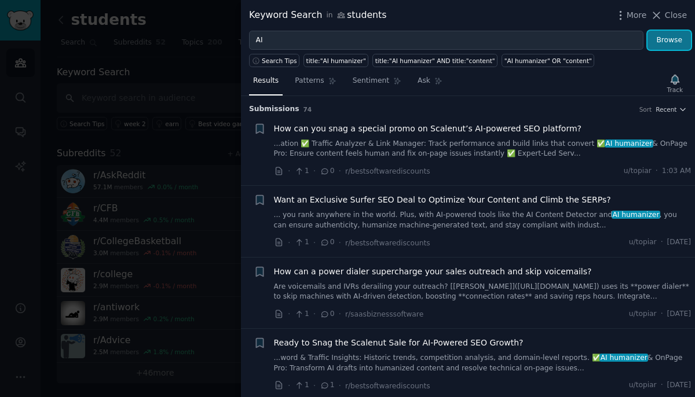
click at [670, 46] on button "Browse" at bounding box center [668, 41] width 43 height 20
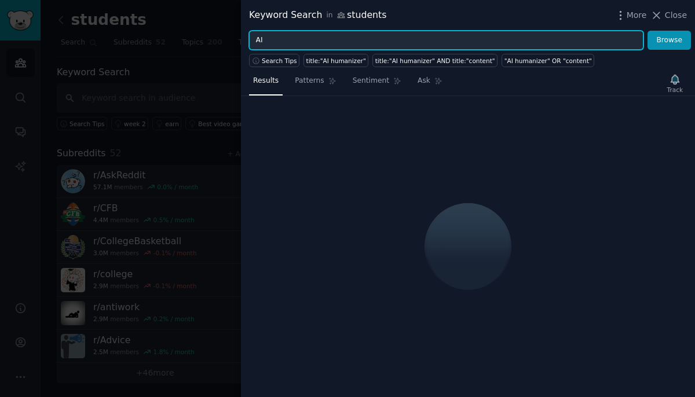
click at [382, 39] on input "AI" at bounding box center [446, 41] width 394 height 20
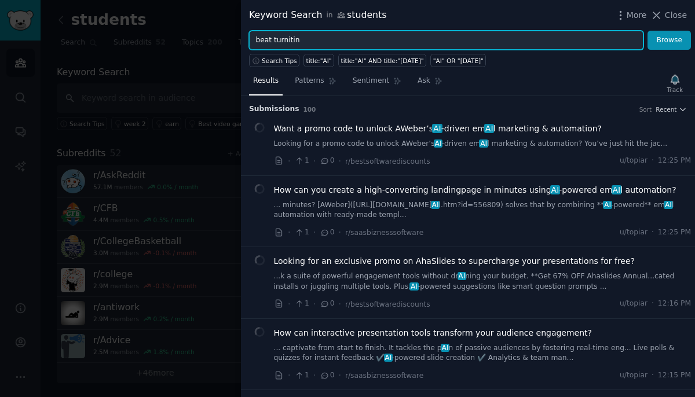
click at [647, 31] on button "Browse" at bounding box center [668, 41] width 43 height 20
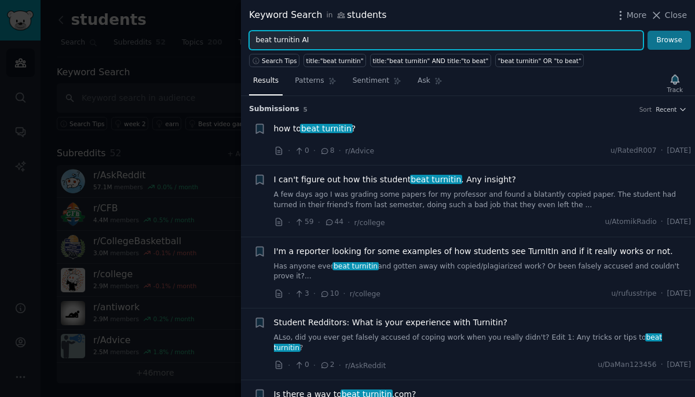
type input "beat turnitin AI"
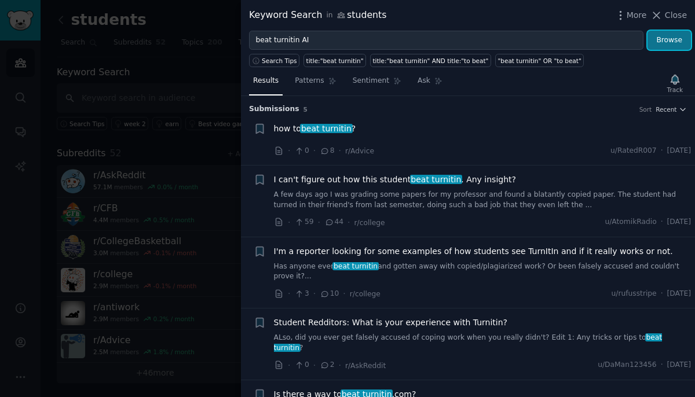
click at [662, 43] on button "Browse" at bounding box center [668, 41] width 43 height 20
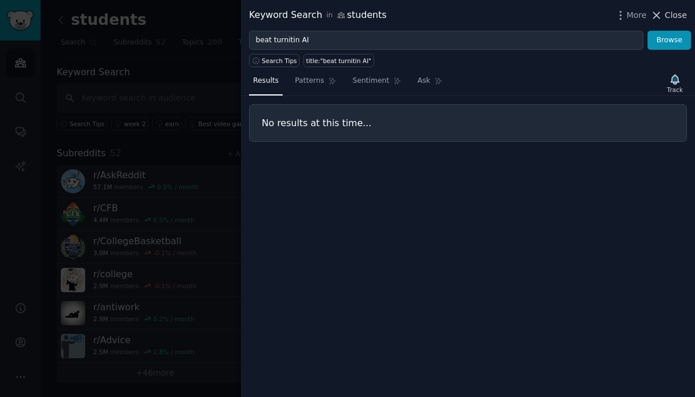
click at [673, 10] on span "Close" at bounding box center [676, 15] width 22 height 12
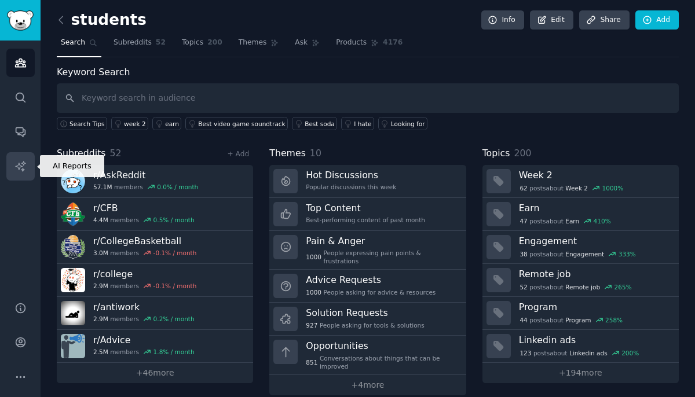
click at [19, 157] on link "AI Reports" at bounding box center [20, 166] width 28 height 28
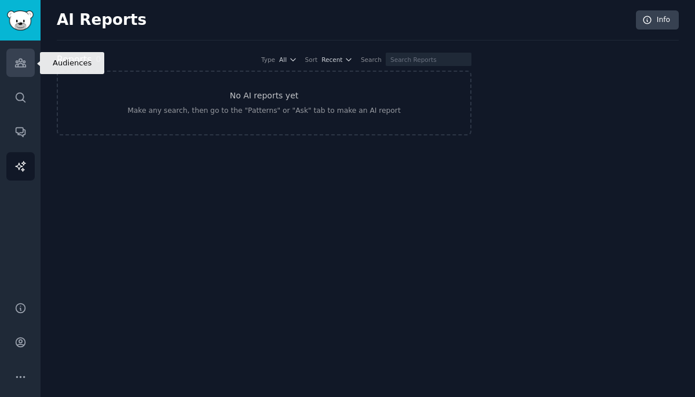
click at [17, 61] on icon "Sidebar" at bounding box center [20, 63] width 10 height 8
